Goal: Task Accomplishment & Management: Use online tool/utility

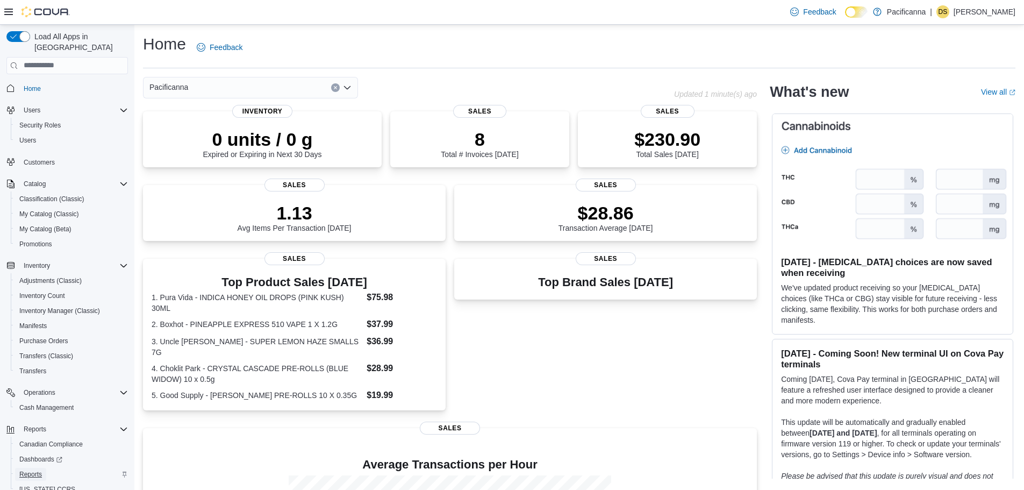
click at [45, 468] on link "Reports" at bounding box center [30, 474] width 31 height 13
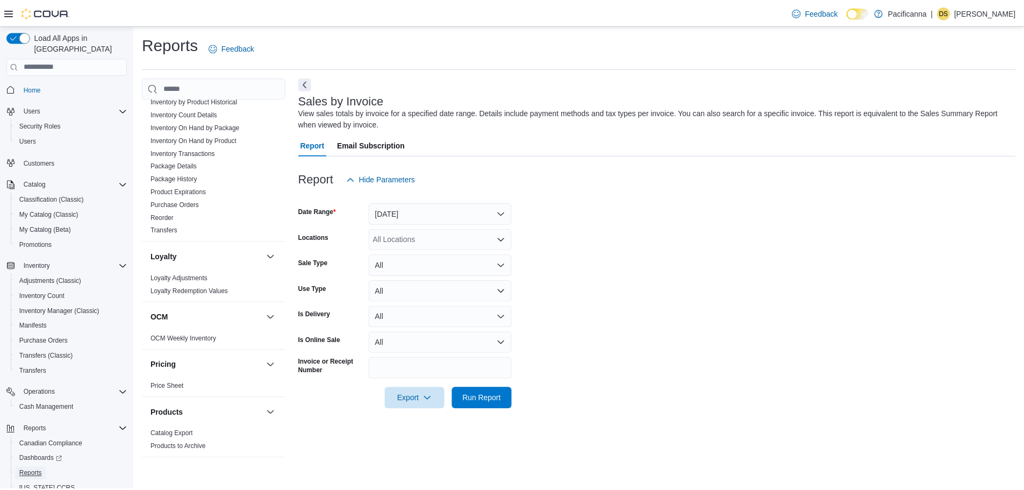
scroll to position [538, 0]
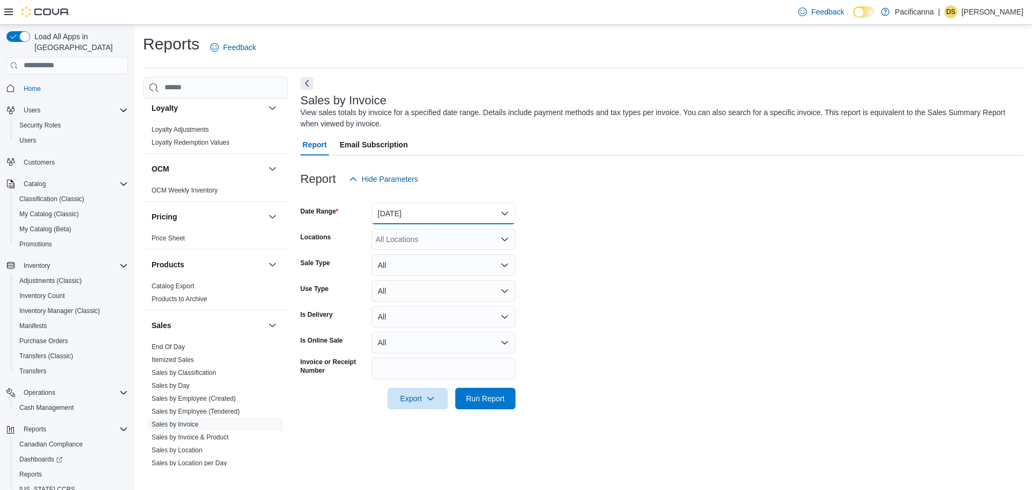
click at [389, 220] on button "[DATE]" at bounding box center [444, 214] width 144 height 22
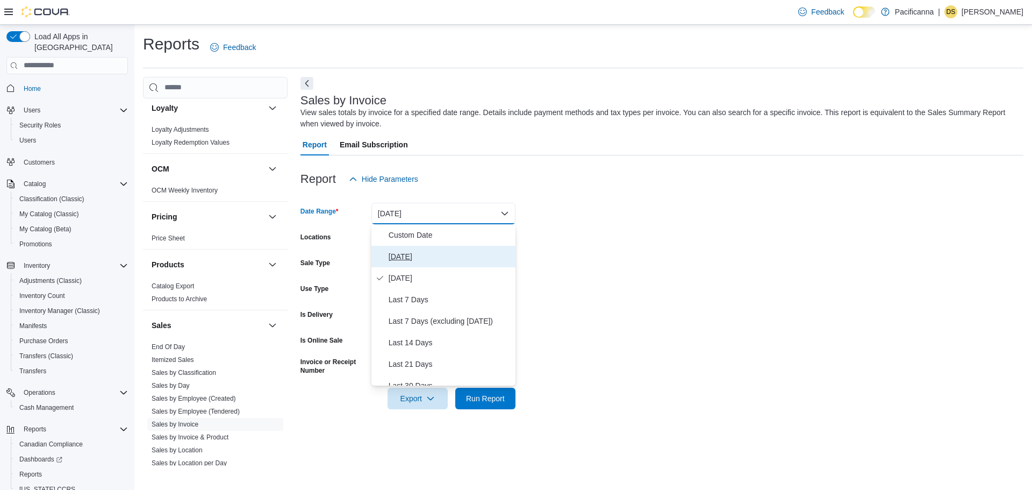
click at [398, 249] on button "[DATE]" at bounding box center [444, 257] width 144 height 22
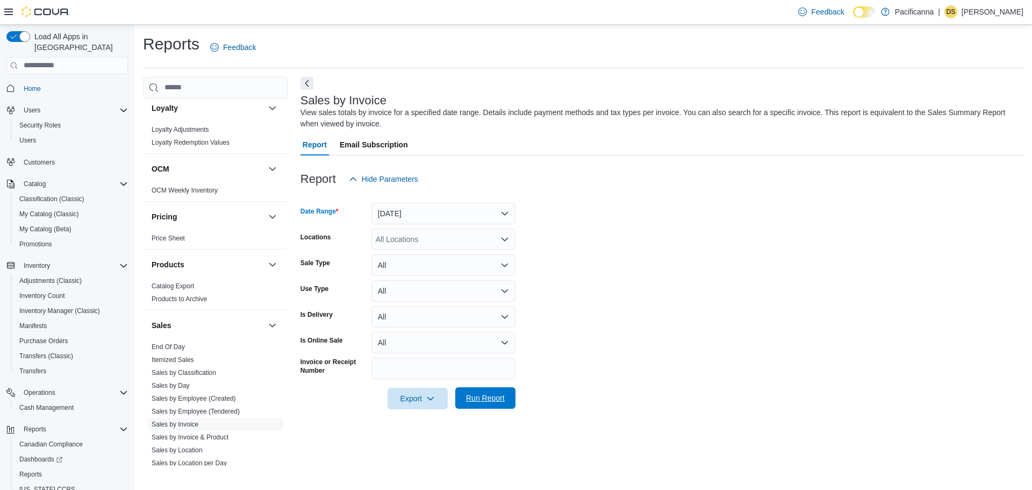
click at [503, 395] on span "Run Report" at bounding box center [485, 398] width 39 height 11
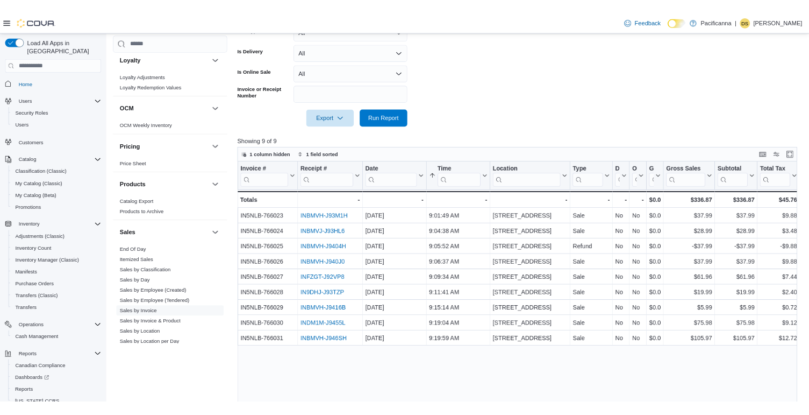
scroll to position [323, 0]
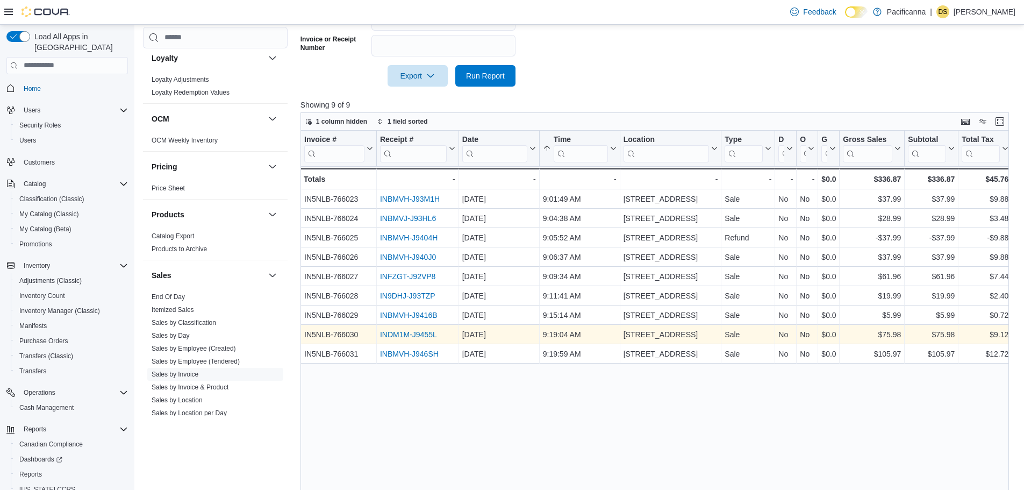
click at [410, 336] on link "INDM1M-J9455L" at bounding box center [408, 334] width 57 height 9
